Goal: Information Seeking & Learning: Learn about a topic

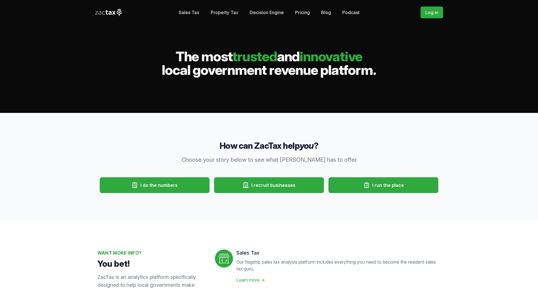
click at [194, 12] on link "Sales Tax" at bounding box center [189, 12] width 21 height 11
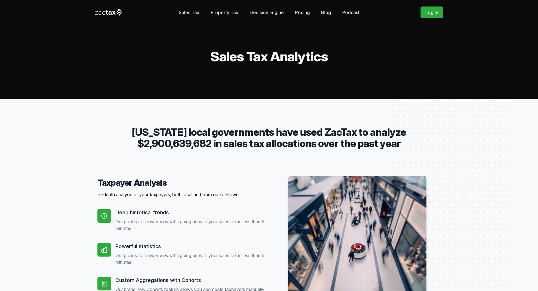
click at [301, 10] on link "Pricing" at bounding box center [302, 12] width 15 height 11
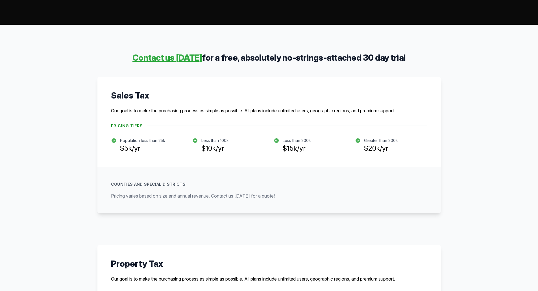
scroll to position [85, 0]
